Goal: Information Seeking & Learning: Check status

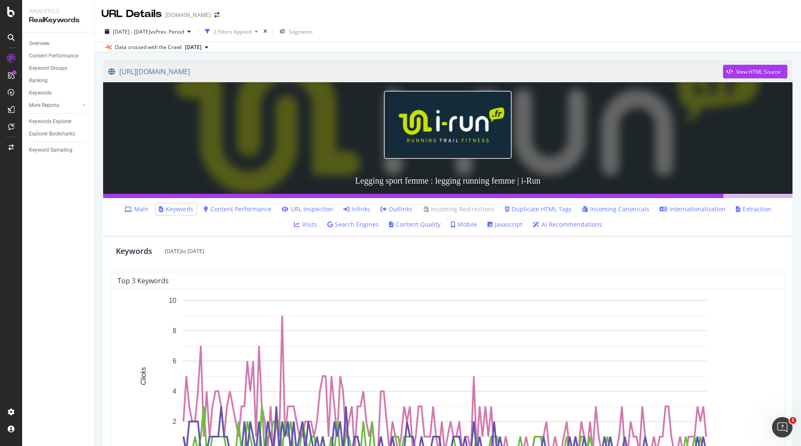
scroll to position [396, 0]
